Goal: Find contact information: Obtain details needed to contact an individual or organization

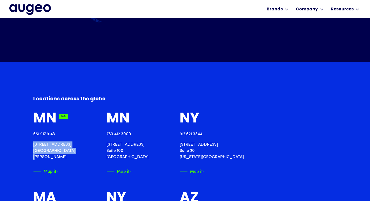
drag, startPoint x: 68, startPoint y: 161, endPoint x: 73, endPoint y: 147, distance: 14.5
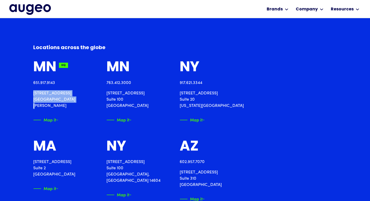
drag, startPoint x: 137, startPoint y: 98, endPoint x: 188, endPoint y: 105, distance: 51.5
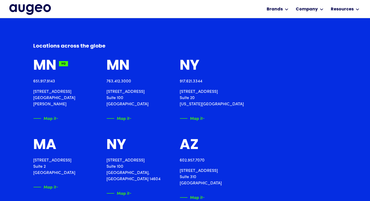
drag, startPoint x: 139, startPoint y: 92, endPoint x: 106, endPoint y: 26, distance: 74.2
click at [149, 102] on p "[STREET_ADDRESS]" at bounding box center [128, 98] width 42 height 19
copy p "[STREET_ADDRESS]"
drag, startPoint x: 245, startPoint y: 91, endPoint x: 164, endPoint y: 61, distance: 87.5
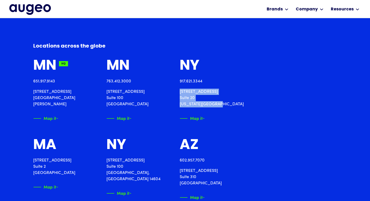
copy p "[STREET_ADDRESS][US_STATE]"
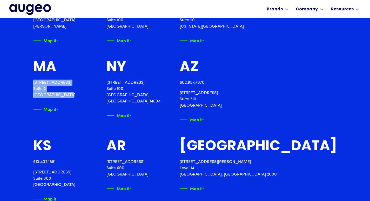
drag, startPoint x: 36, startPoint y: 88, endPoint x: 69, endPoint y: 96, distance: 34.9
click at [69, 96] on div "Locations across the [GEOGRAPHIC_DATA] 651.917.9143 [STREET_ADDRESS][PERSON_NAM…" at bounding box center [185, 120] width 370 height 378
copy p "[STREET_ADDRESS]"
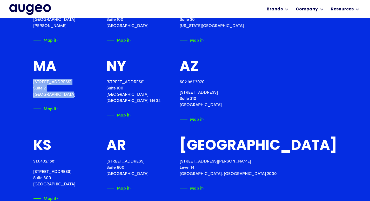
scroll to position [629, 0]
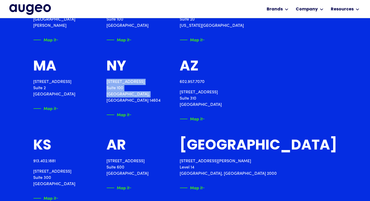
drag, startPoint x: 137, startPoint y: 82, endPoint x: 153, endPoint y: 73, distance: 18.3
click at [179, 96] on div "MN HQ 651.917.9143 [STREET_ADDRESS][PERSON_NAME] Map it MN HQ 763.412.[STREET_A…" at bounding box center [185, 128] width 304 height 296
copy p "[STREET_ADDRESS]"
drag, startPoint x: 241, startPoint y: 91, endPoint x: 287, endPoint y: 103, distance: 47.9
click at [287, 103] on div "MN HQ 651.917.9143 [STREET_ADDRESS][PERSON_NAME] Map it MN HQ 763.412.[STREET_A…" at bounding box center [185, 128] width 304 height 296
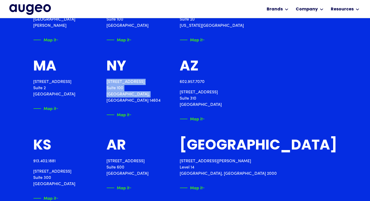
copy p "[STREET_ADDRESS]"
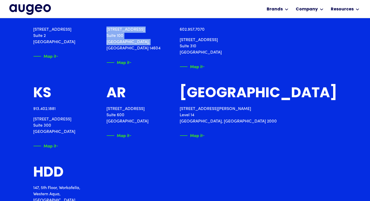
drag, startPoint x: 59, startPoint y: 127, endPoint x: 82, endPoint y: 130, distance: 22.8
click at [82, 130] on div "Locations across the [GEOGRAPHIC_DATA] 651.917.9143 [STREET_ADDRESS][PERSON_NAM…" at bounding box center [185, 67] width 370 height 378
copy p "[STREET_ADDRESS]"
drag, startPoint x: 203, startPoint y: 124, endPoint x: 187, endPoint y: 123, distance: 16.1
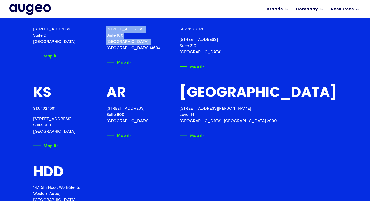
click at [187, 123] on div "MN HQ 651.917.9143 [STREET_ADDRESS][PERSON_NAME] Map it MN HQ 763.412.[STREET_A…" at bounding box center [185, 75] width 304 height 296
copy p "[STREET_ADDRESS]"
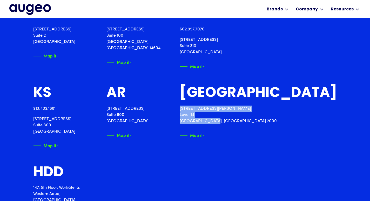
drag, startPoint x: 245, startPoint y: 109, endPoint x: 279, endPoint y: 121, distance: 36.2
click at [279, 121] on p "[STREET_ADDRESS][PERSON_NAME]" at bounding box center [259, 115] width 158 height 19
copy p "[STREET_ADDRESS][PERSON_NAME]"
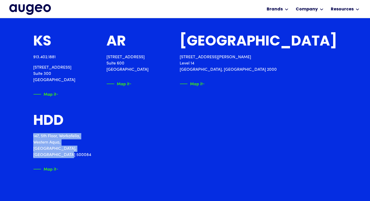
drag, startPoint x: 35, startPoint y: 144, endPoint x: 79, endPoint y: 147, distance: 44.0
click at [79, 147] on div "Locations across the [GEOGRAPHIC_DATA] 651.917.9143 [STREET_ADDRESS][PERSON_NAM…" at bounding box center [185, 16] width 370 height 378
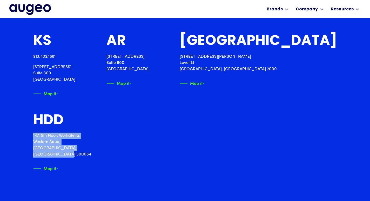
copy p "[STREET_ADDRESS]"
